Goal: Task Accomplishment & Management: Manage account settings

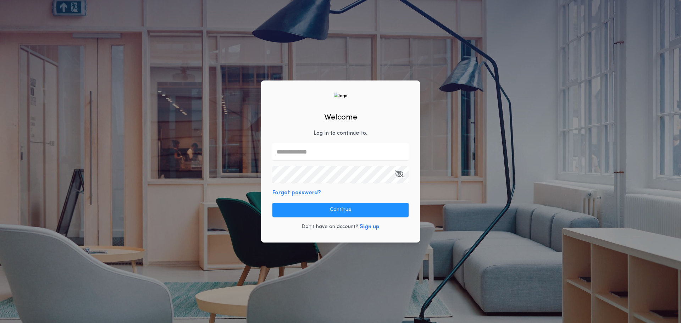
click at [310, 148] on input "text" at bounding box center [340, 151] width 136 height 17
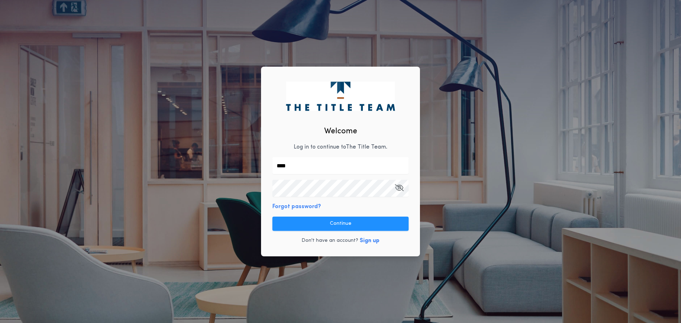
type input "**********"
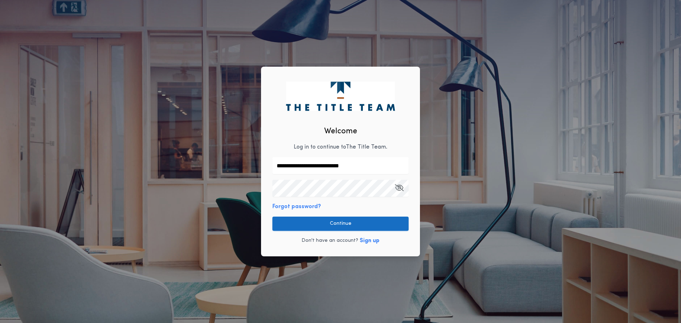
click at [387, 219] on button "Continue" at bounding box center [340, 224] width 136 height 14
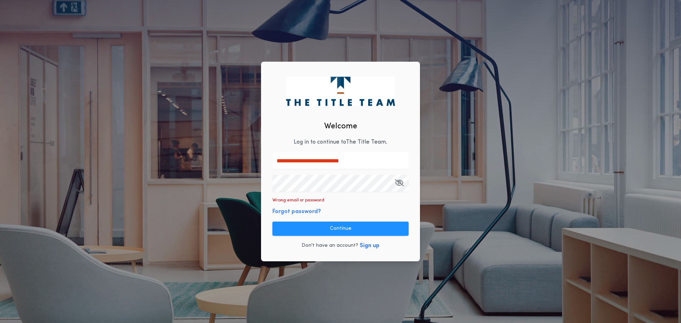
click at [401, 183] on icon "button" at bounding box center [399, 183] width 9 height 0
click at [277, 237] on div "**********" at bounding box center [340, 162] width 159 height 200
click at [279, 235] on button "Continue" at bounding box center [340, 229] width 136 height 14
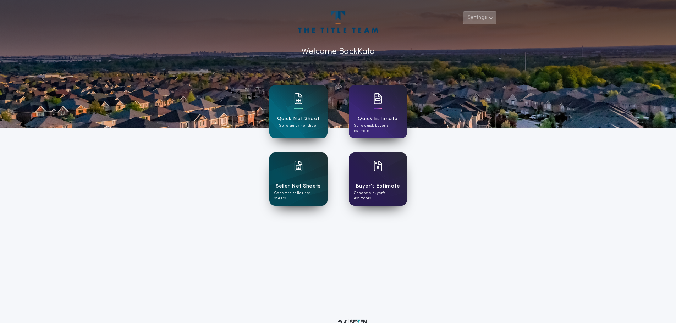
click at [472, 19] on button "Settings" at bounding box center [479, 17] width 33 height 13
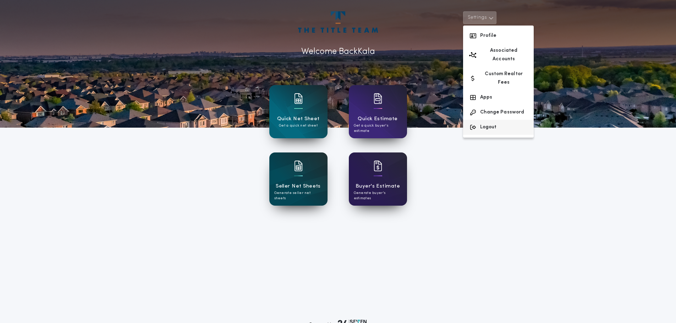
click at [516, 120] on button "Logout" at bounding box center [498, 127] width 71 height 15
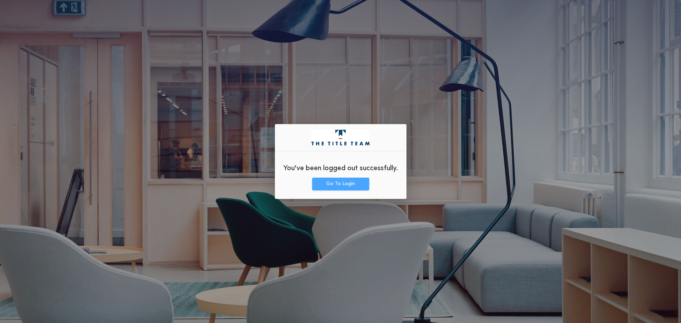
click at [344, 181] on button "Go To Login" at bounding box center [340, 184] width 57 height 13
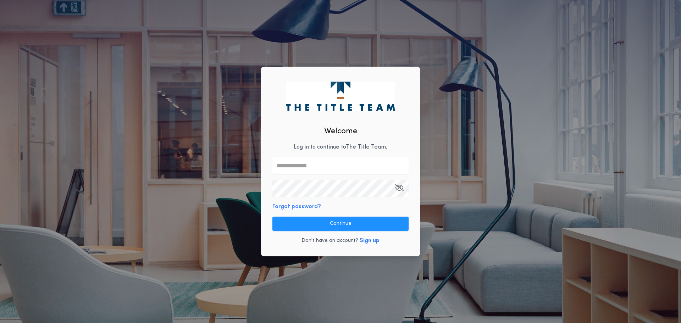
click at [332, 162] on input "text" at bounding box center [340, 165] width 136 height 17
type input "**********"
click at [396, 188] on icon "button" at bounding box center [399, 188] width 9 height 0
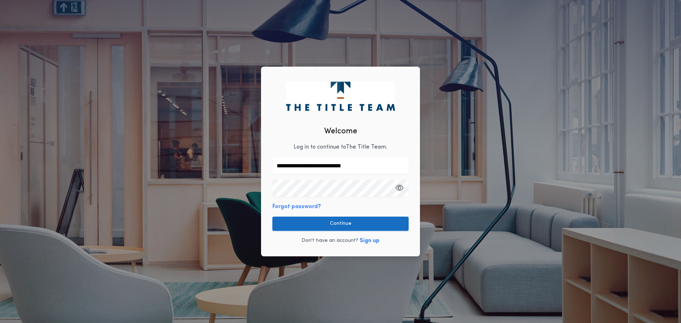
click at [373, 222] on button "Continue" at bounding box center [340, 224] width 136 height 14
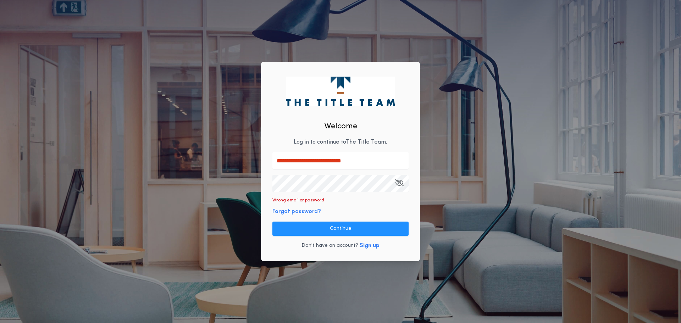
click at [400, 183] on icon "button" at bounding box center [399, 183] width 9 height 0
click at [370, 223] on button "Continue" at bounding box center [340, 229] width 136 height 14
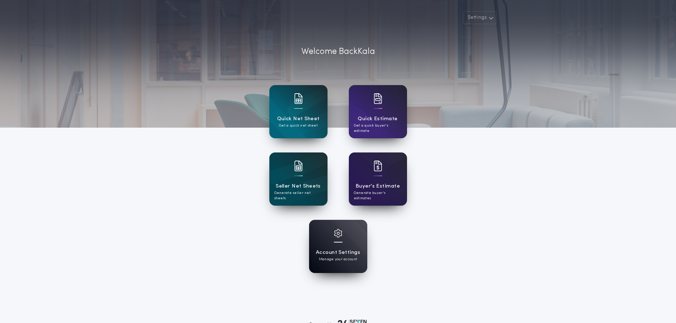
click at [364, 249] on div "Account Settings Manage your account" at bounding box center [338, 246] width 58 height 53
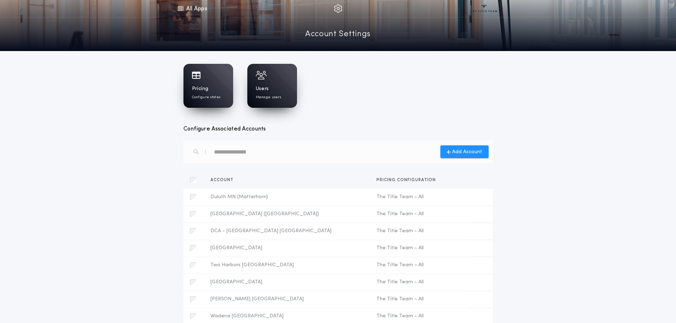
click at [271, 90] on div "Users Manage users" at bounding box center [272, 92] width 33 height 15
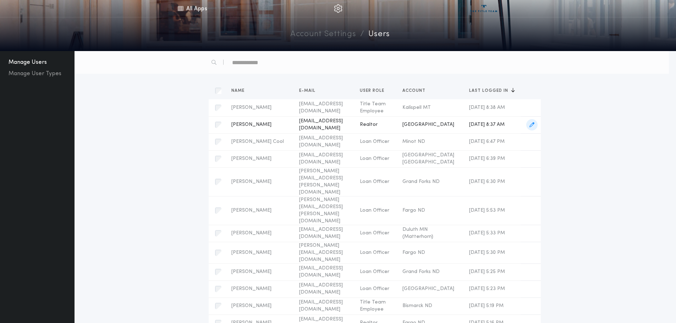
click at [299, 128] on span "[EMAIL_ADDRESS][DOMAIN_NAME]" at bounding box center [323, 125] width 49 height 14
click at [534, 125] on span "button" at bounding box center [531, 124] width 11 height 11
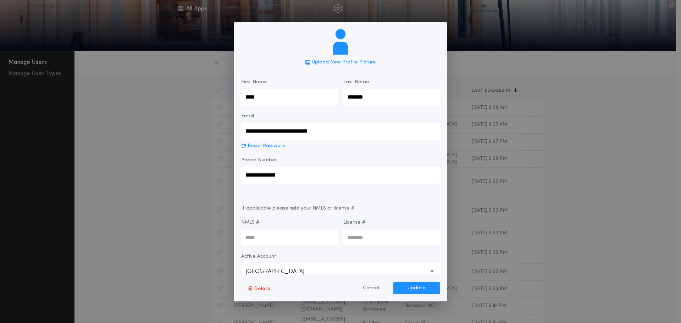
type input "****"
type input "*******"
type input "**********"
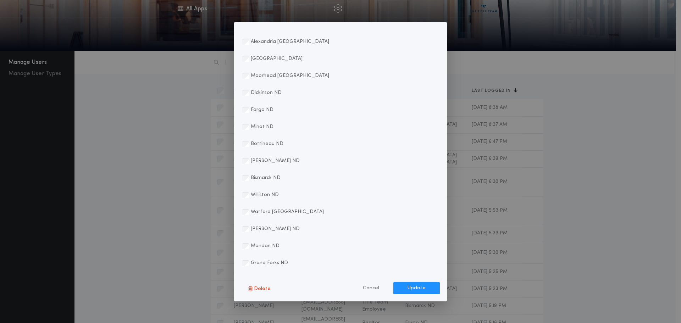
scroll to position [743, 0]
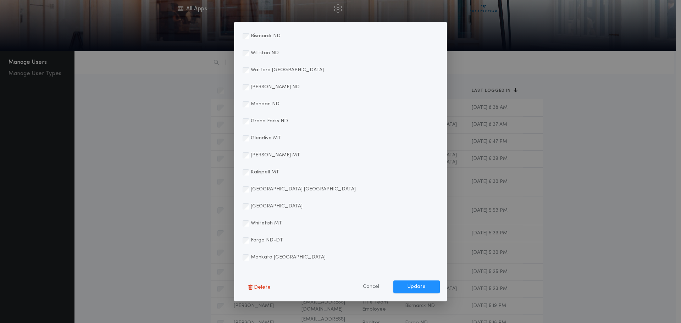
click at [257, 255] on label "Mankato [GEOGRAPHIC_DATA]" at bounding box center [288, 257] width 75 height 7
click at [263, 238] on label "Fargo ND-DT" at bounding box center [267, 240] width 32 height 7
click at [267, 228] on div "Whitefish MT" at bounding box center [262, 223] width 39 height 17
click at [272, 207] on label "[GEOGRAPHIC_DATA]" at bounding box center [277, 205] width 52 height 7
click at [275, 193] on div "[GEOGRAPHIC_DATA] [GEOGRAPHIC_DATA]" at bounding box center [299, 189] width 113 height 17
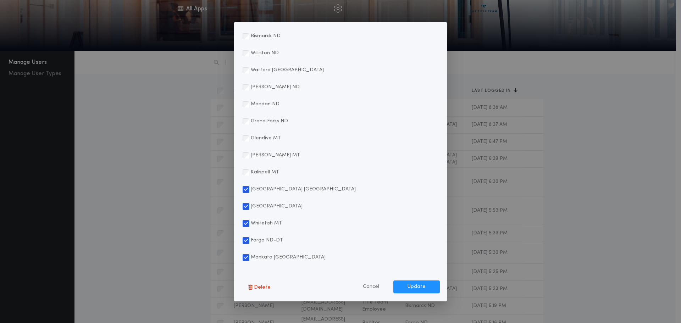
click at [278, 170] on div "Kalispell MT" at bounding box center [340, 172] width 199 height 17
click at [276, 156] on div "[PERSON_NAME] MT" at bounding box center [340, 155] width 199 height 17
click at [236, 170] on div "**********" at bounding box center [340, 161] width 213 height 279
click at [252, 158] on label "[PERSON_NAME] MT" at bounding box center [275, 154] width 49 height 7
click at [257, 137] on label "Glendive MT" at bounding box center [266, 137] width 30 height 7
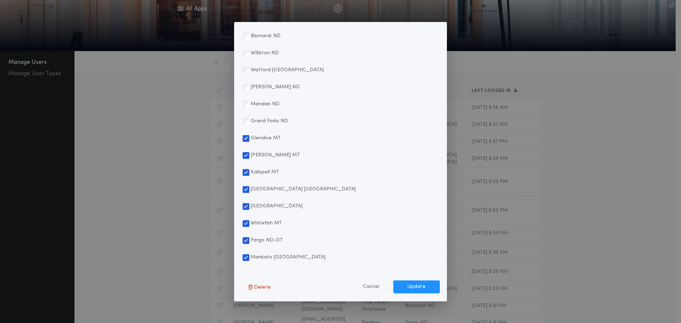
click at [261, 123] on label "Grand Forks ND" at bounding box center [269, 120] width 37 height 7
click at [266, 106] on label "Mandan ND" at bounding box center [265, 103] width 29 height 7
click at [268, 87] on label "[PERSON_NAME] ND" at bounding box center [275, 86] width 49 height 7
click at [268, 68] on label "Watford [GEOGRAPHIC_DATA]" at bounding box center [287, 69] width 73 height 7
click at [267, 48] on div "Williston ND" at bounding box center [261, 53] width 36 height 17
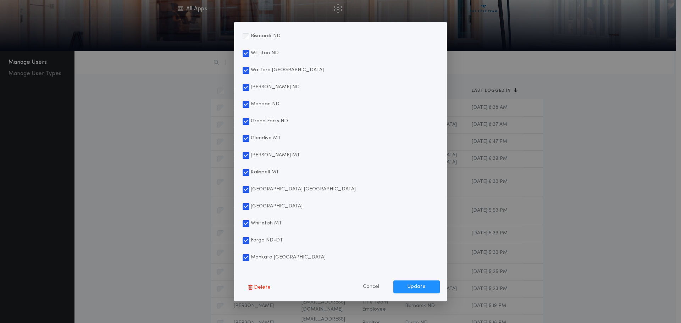
click at [267, 40] on div "Bismarck ND" at bounding box center [262, 36] width 38 height 17
click at [260, 35] on label "Bismarck ND" at bounding box center [266, 35] width 30 height 7
click at [254, 58] on div "Williston ND" at bounding box center [261, 53] width 36 height 17
click at [251, 74] on div "Watford [GEOGRAPHIC_DATA]" at bounding box center [283, 70] width 81 height 17
click at [249, 85] on div "[PERSON_NAME] ND" at bounding box center [271, 87] width 57 height 17
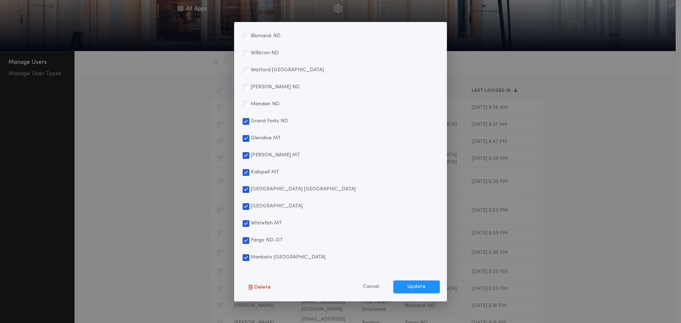
click at [242, 126] on div "Grand Forks ND" at bounding box center [340, 121] width 199 height 17
click at [249, 120] on div "Grand Forks ND" at bounding box center [265, 121] width 45 height 17
click at [242, 143] on div "Glendive MT" at bounding box center [340, 138] width 199 height 17
click at [243, 163] on div "[PERSON_NAME] MT" at bounding box center [271, 155] width 57 height 17
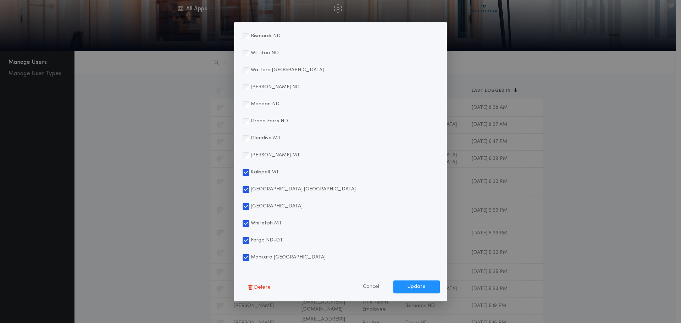
click at [241, 177] on div "**********" at bounding box center [340, 161] width 213 height 279
click at [247, 177] on div "Kalispell MT" at bounding box center [261, 172] width 37 height 17
click at [250, 205] on div "[GEOGRAPHIC_DATA]" at bounding box center [273, 206] width 60 height 17
click at [242, 228] on div "Whitefish MT" at bounding box center [340, 223] width 199 height 17
click at [249, 229] on div "Whitefish MT" at bounding box center [262, 223] width 39 height 17
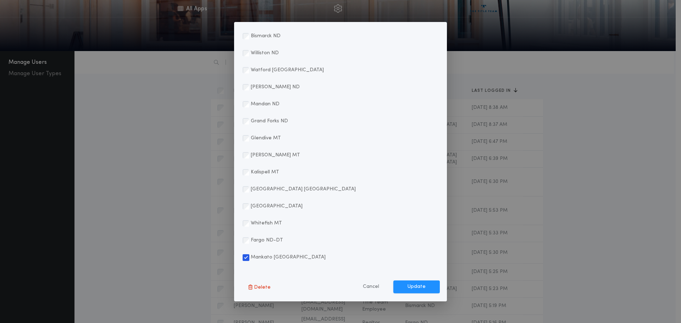
click at [245, 253] on div "Mankato [GEOGRAPHIC_DATA]" at bounding box center [284, 257] width 83 height 17
click at [376, 286] on button "Cancel" at bounding box center [371, 287] width 45 height 13
